Goal: Task Accomplishment & Management: Manage account settings

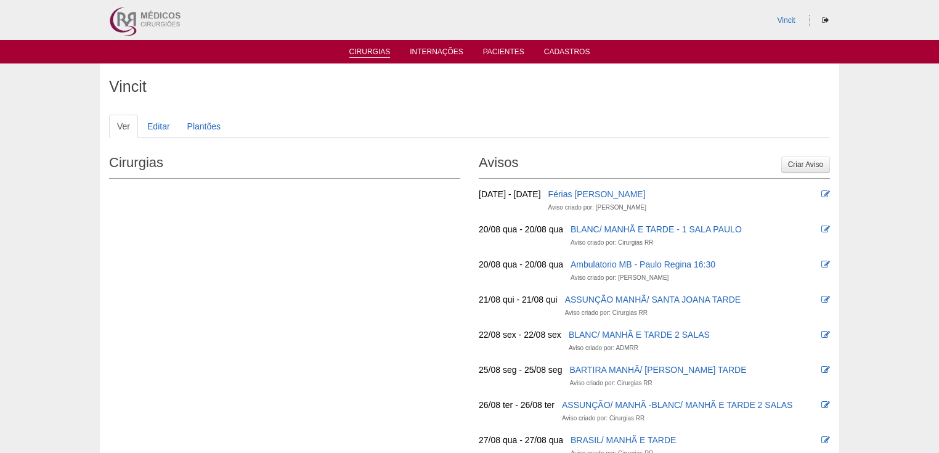
click at [390, 57] on link "Cirurgias" at bounding box center [370, 52] width 41 height 10
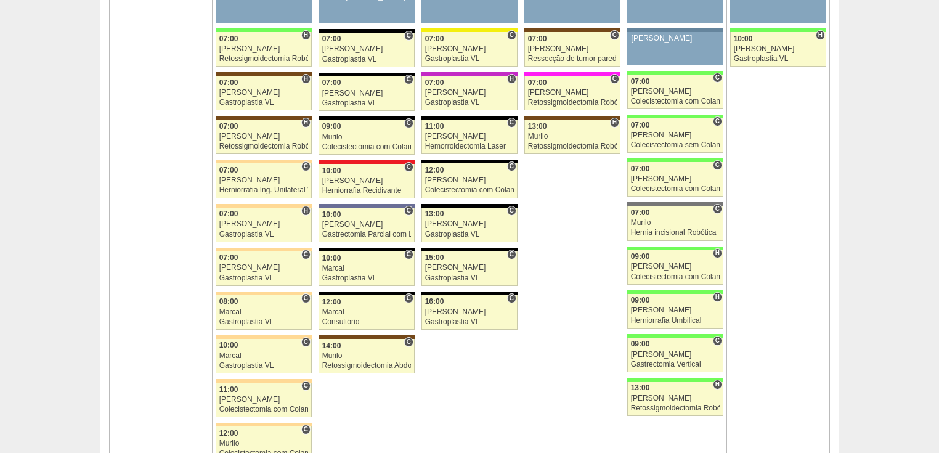
scroll to position [2762, 0]
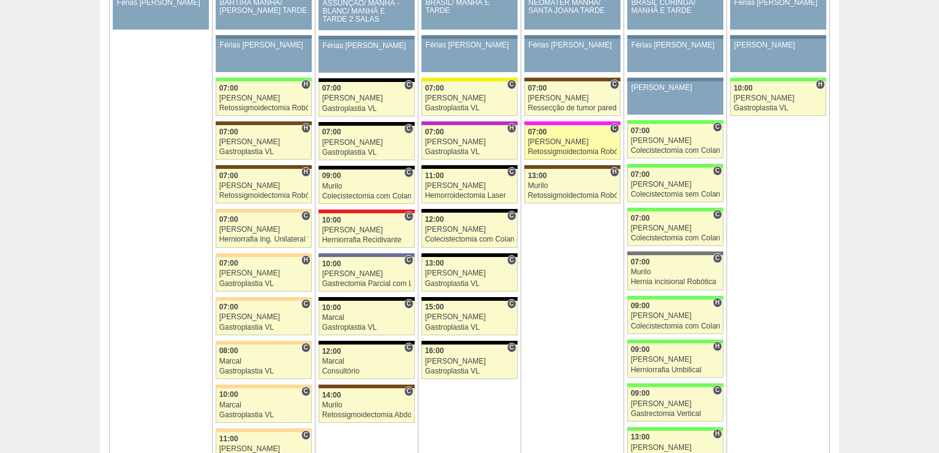
click at [568, 148] on div "Retossigmoidectomia Robótica" at bounding box center [572, 152] width 89 height 8
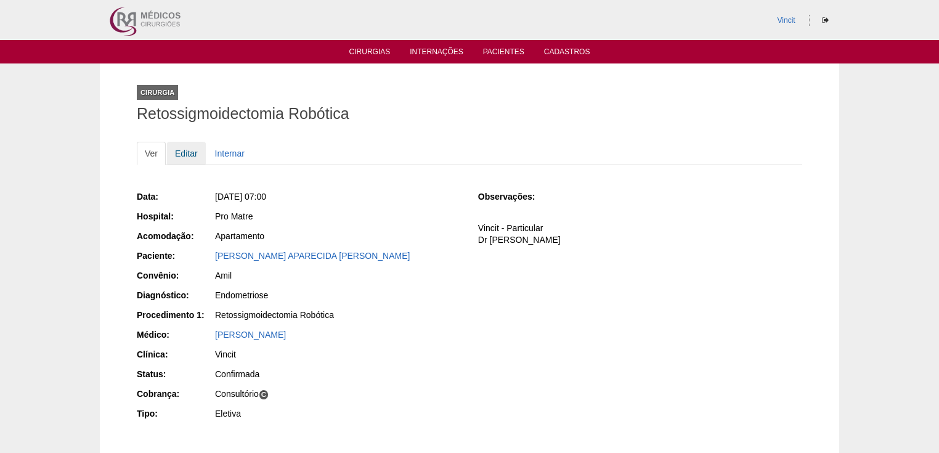
click at [190, 152] on link "Editar" at bounding box center [186, 153] width 39 height 23
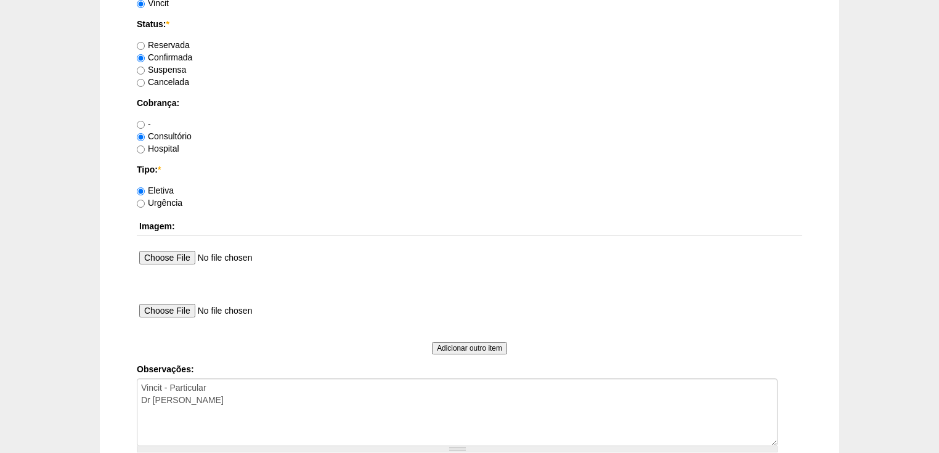
scroll to position [1133, 0]
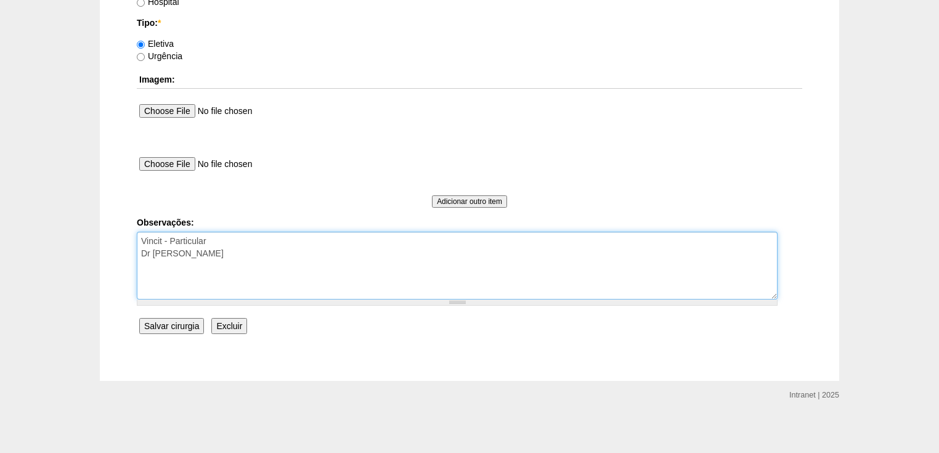
click at [218, 255] on textarea "Vincit - Particular Dr Ortiz - Faturada" at bounding box center [457, 266] width 641 height 68
type textarea "Vincit - Particular Dr Ortiz - Faturada Dr Renato Panhoca"
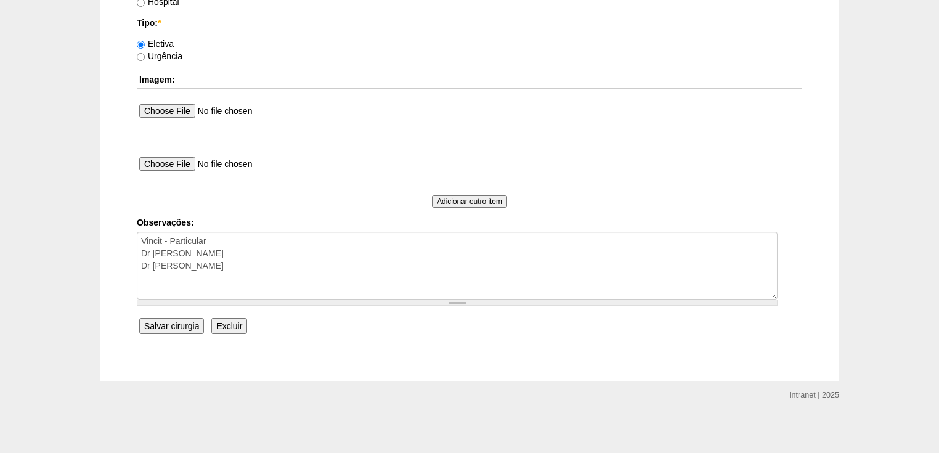
click at [170, 325] on input "Salvar cirurgia" at bounding box center [171, 326] width 65 height 16
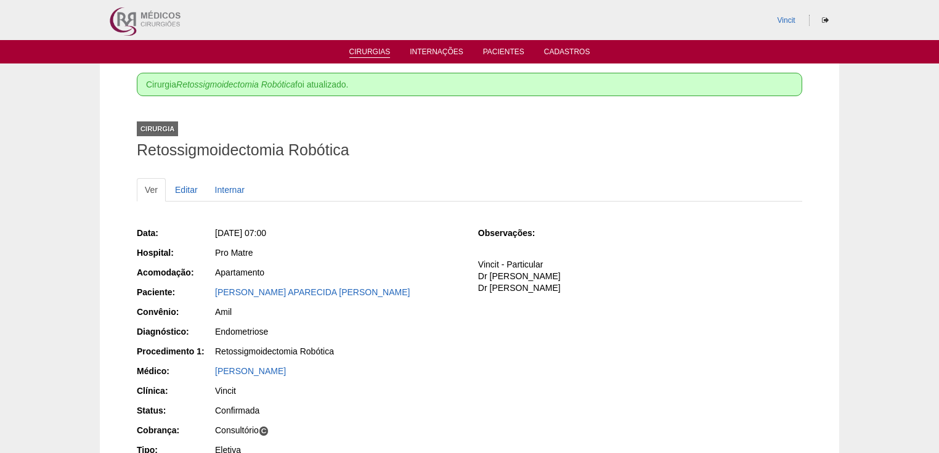
click at [368, 51] on link "Cirurgias" at bounding box center [370, 52] width 41 height 10
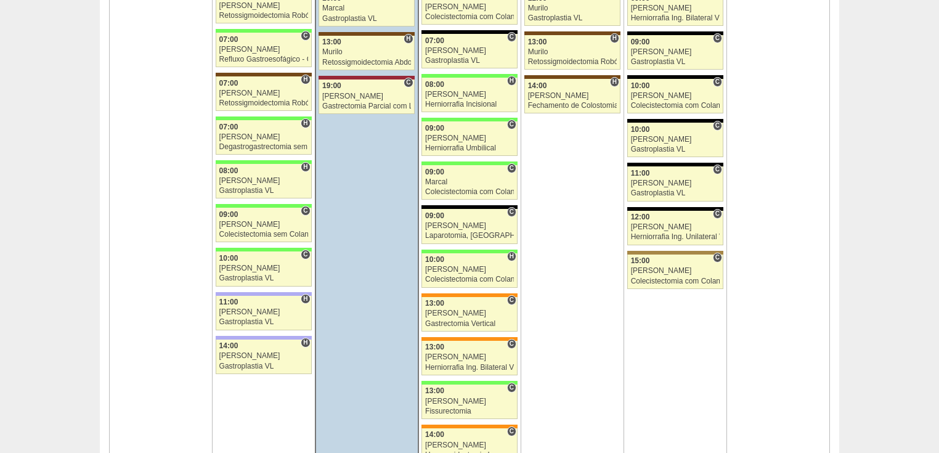
scroll to position [2022, 0]
